Goal: Information Seeking & Learning: Learn about a topic

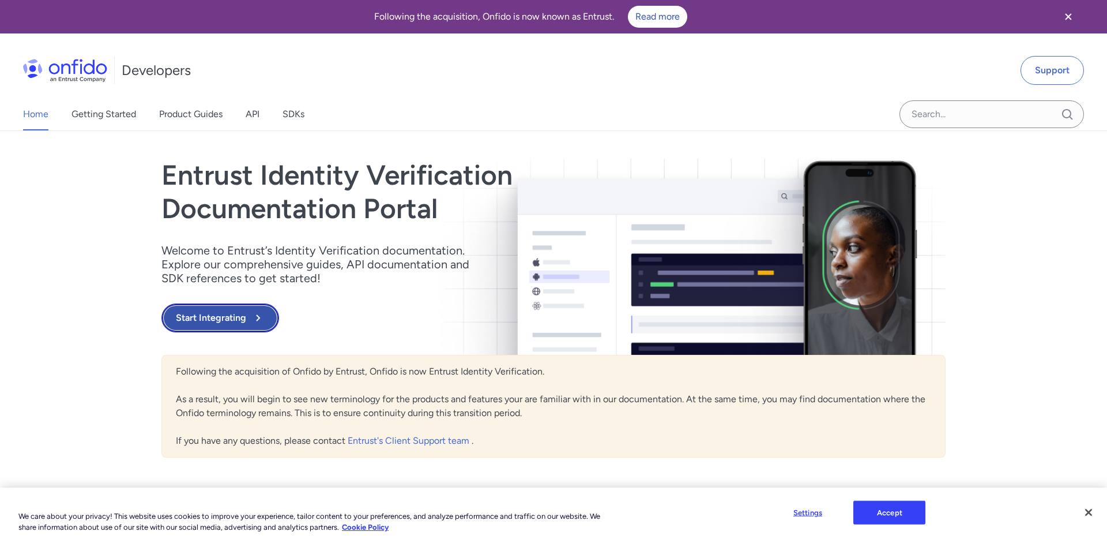
click at [228, 318] on button "Start Integrating" at bounding box center [221, 317] width 118 height 29
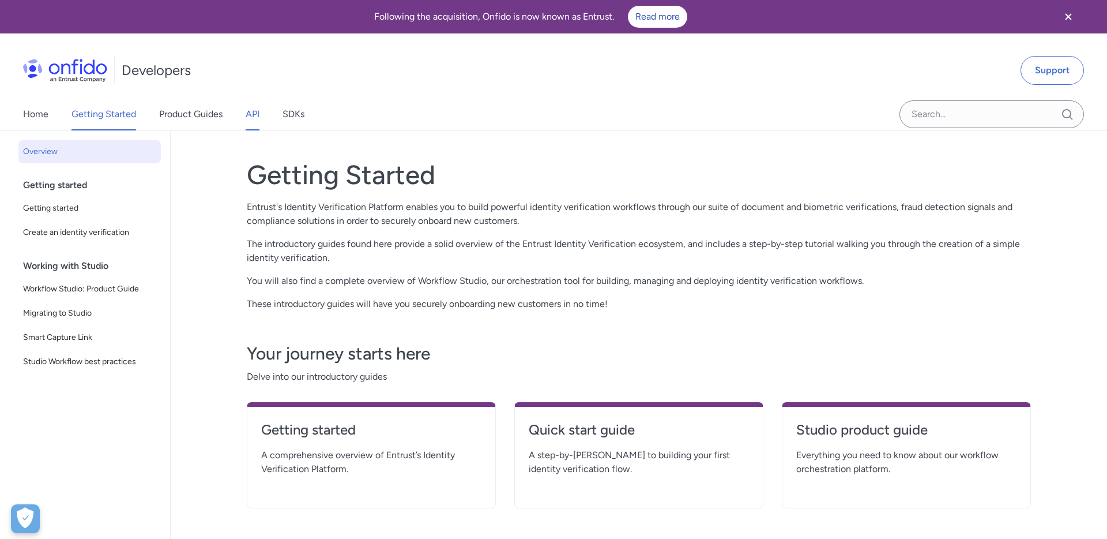
click at [254, 115] on link "API" at bounding box center [253, 114] width 14 height 32
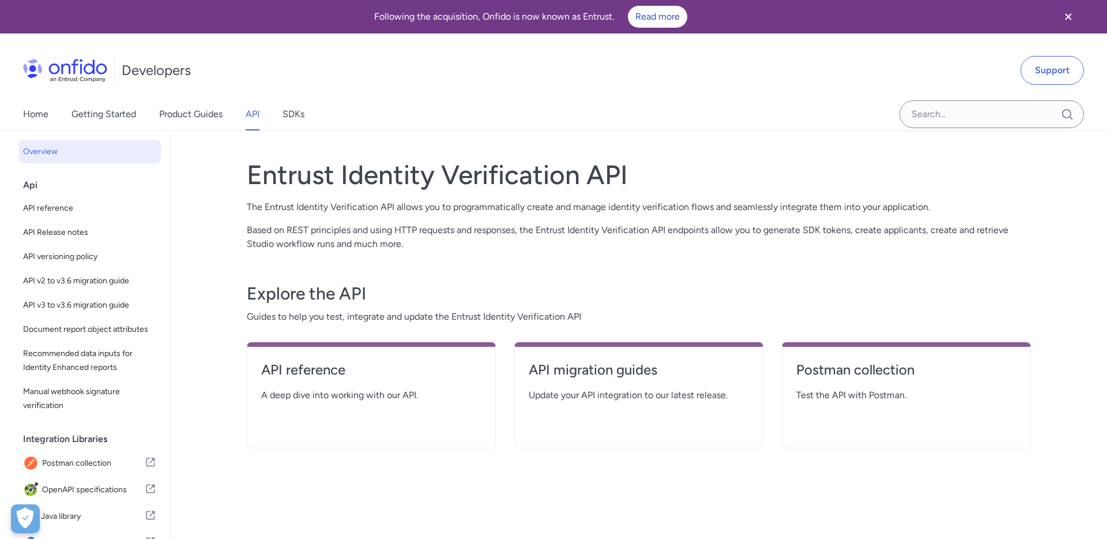
click at [412, 400] on span "A deep dive into working with our API." at bounding box center [371, 395] width 220 height 14
click at [314, 367] on h4 "API reference" at bounding box center [371, 370] width 220 height 18
select select "http"
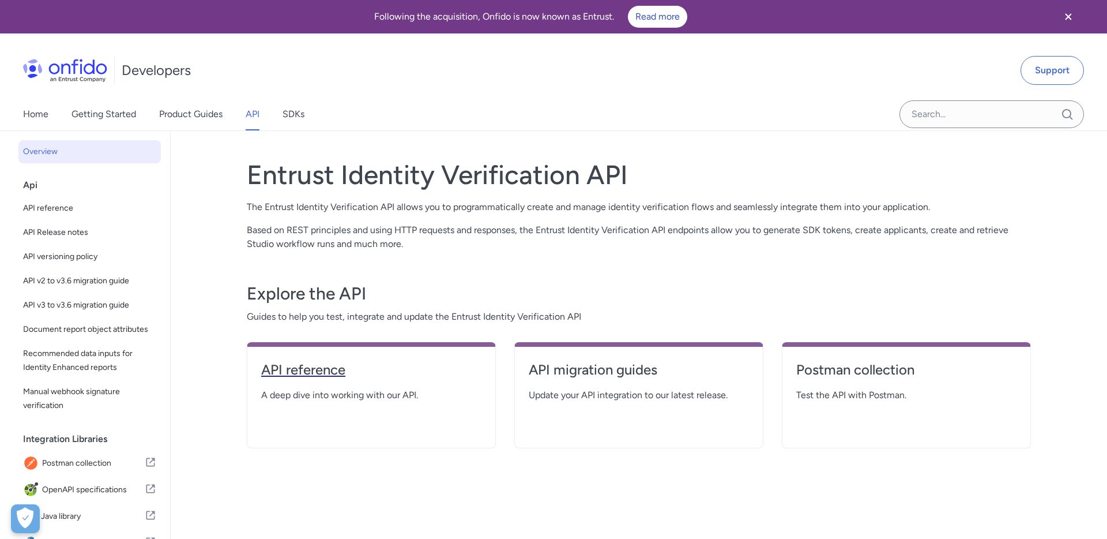
select select "http"
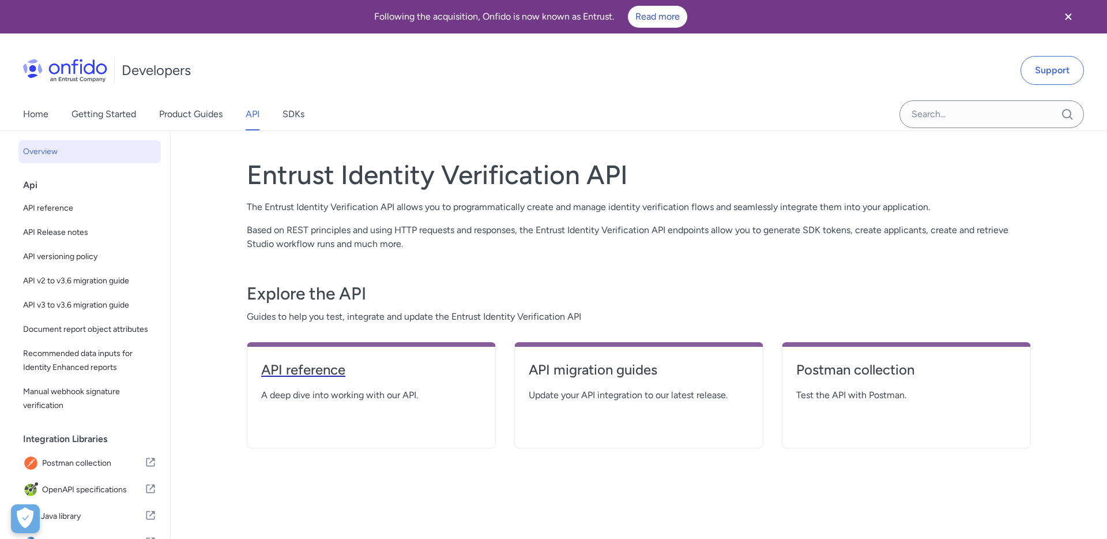
select select "http"
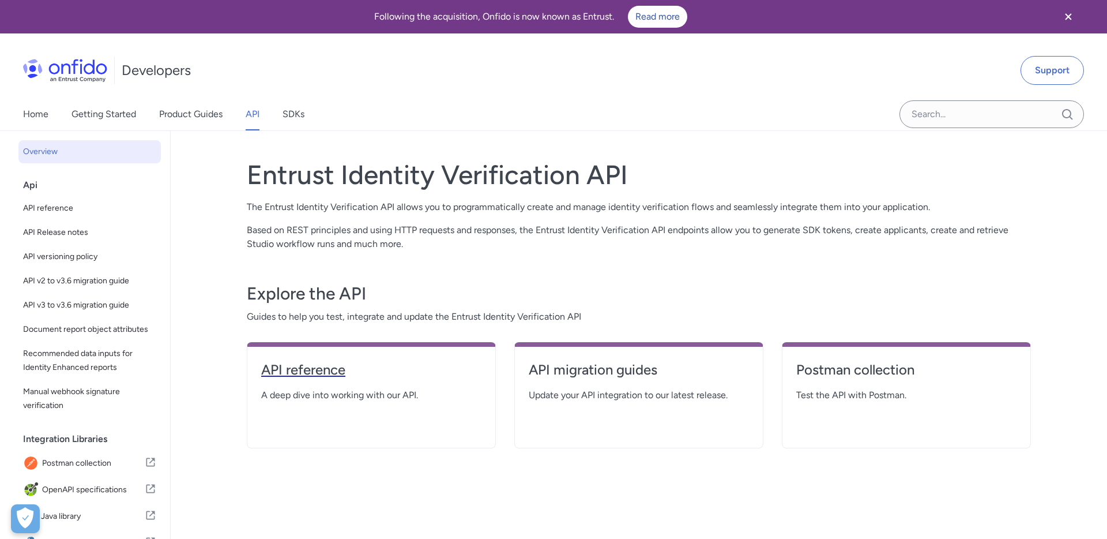
select select "http"
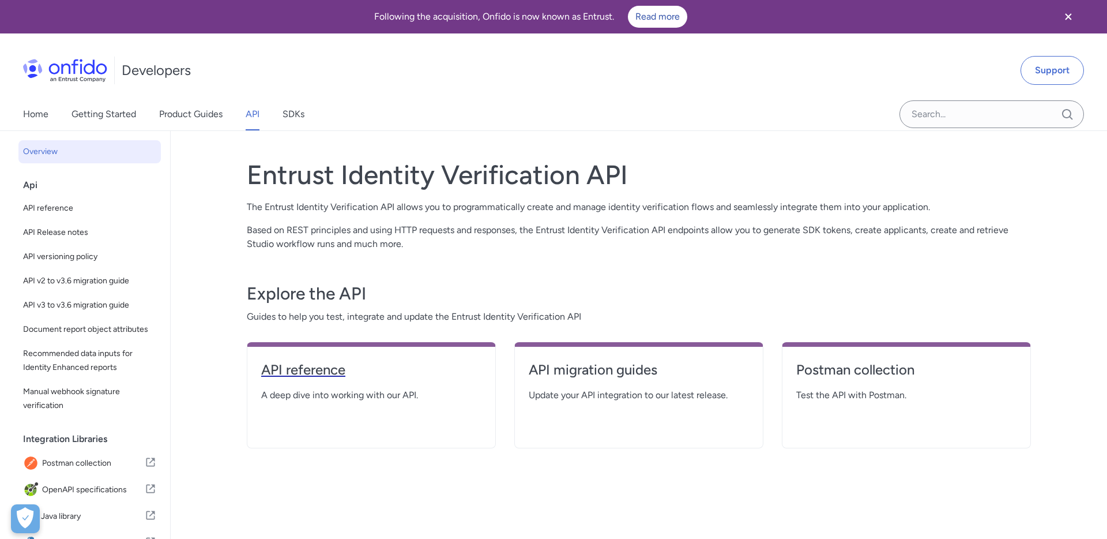
select select "http"
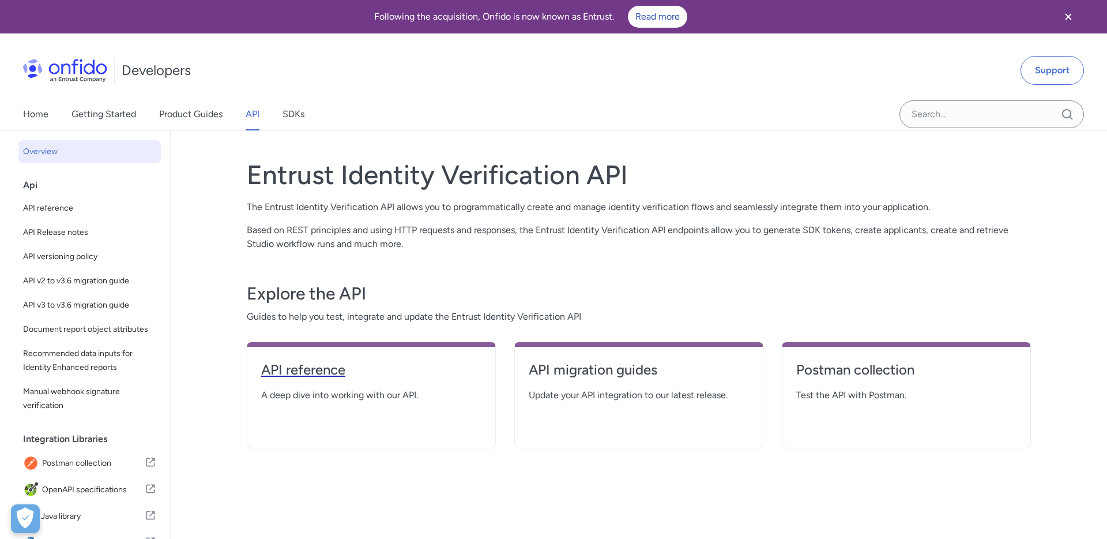
select select "http"
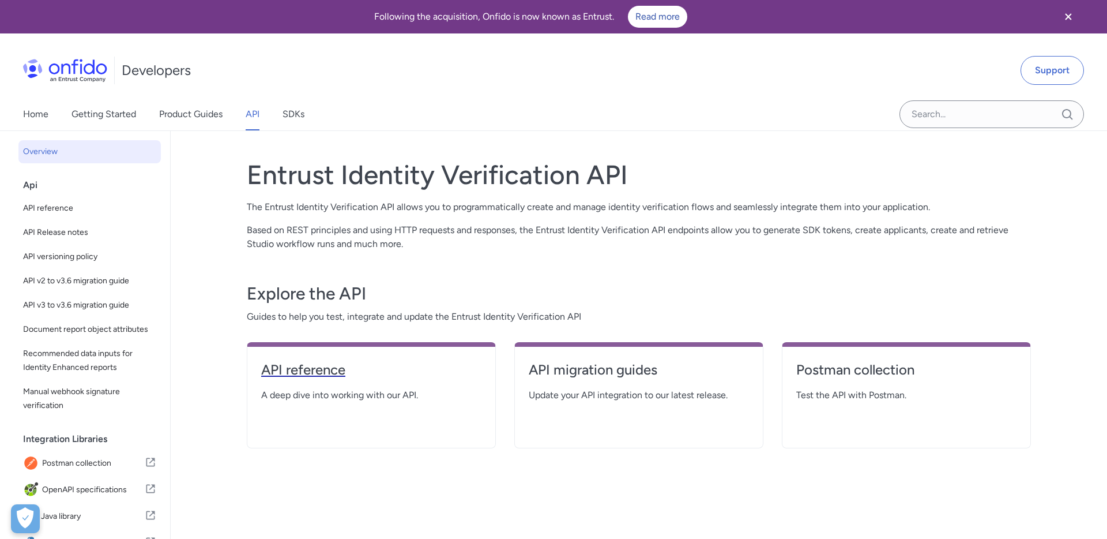
select select "http"
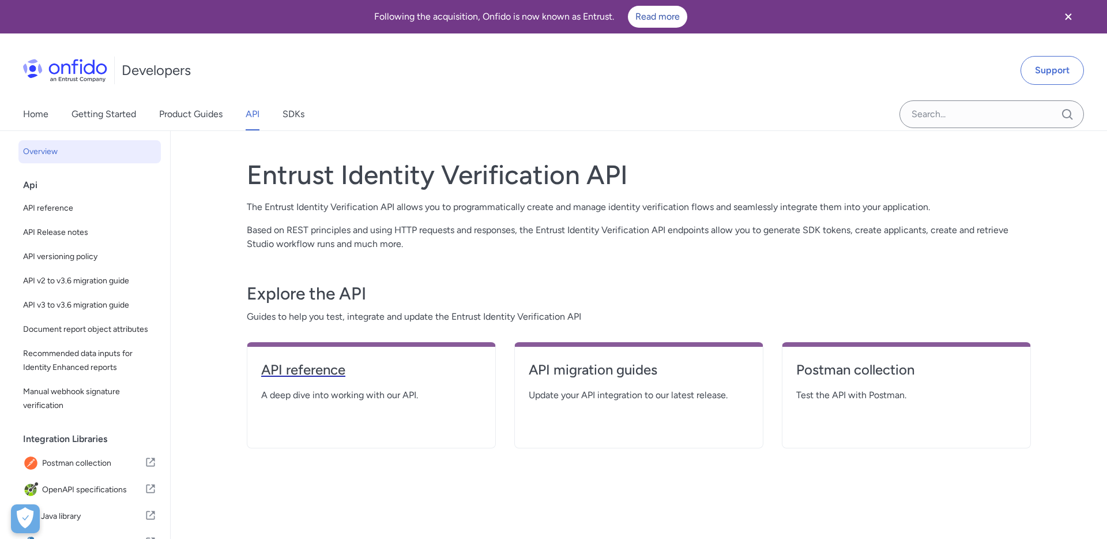
select select "http"
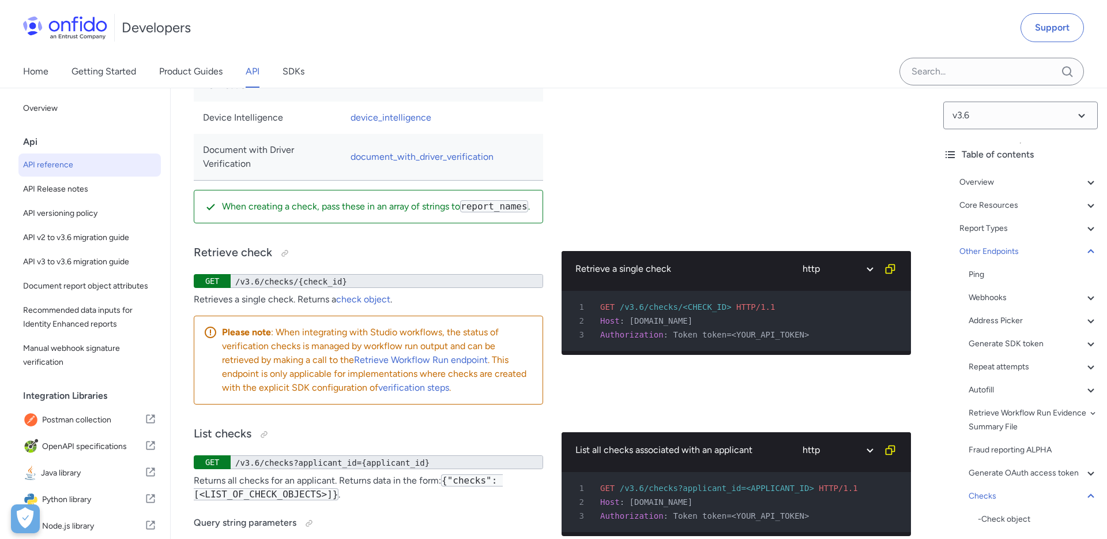
scroll to position [107108, 0]
